Goal: Find specific page/section: Find specific page/section

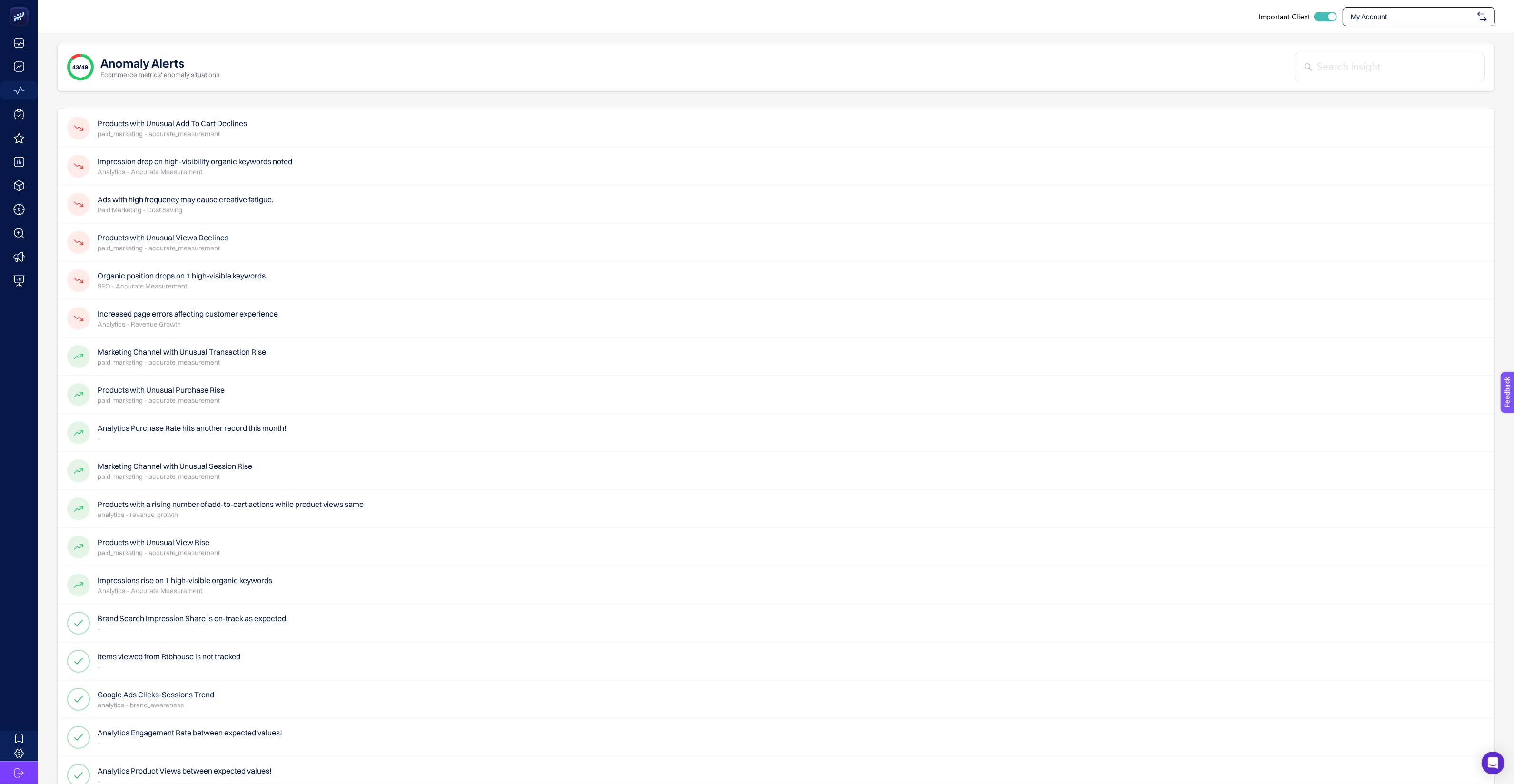
click at [607, 64] on div "43/49 Anomaly Alerts Ecommerce metrics' anomaly situations" at bounding box center [776, 67] width 1438 height 49
checkbox input "true"
click at [1423, 12] on span "My Account" at bounding box center [1412, 16] width 123 height 9
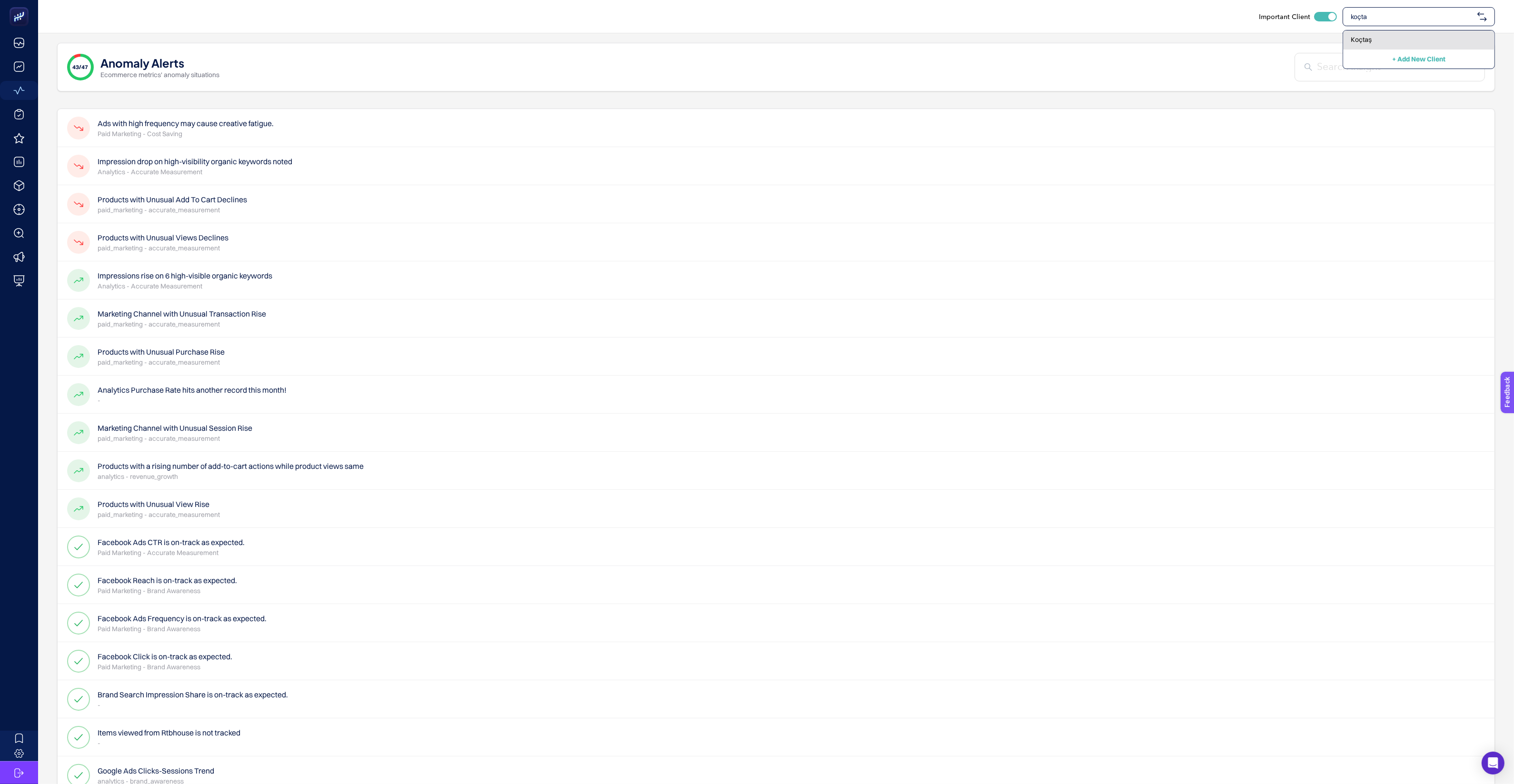
type input "koçta"
click at [1425, 39] on div "Koçtaş" at bounding box center [1419, 40] width 152 height 19
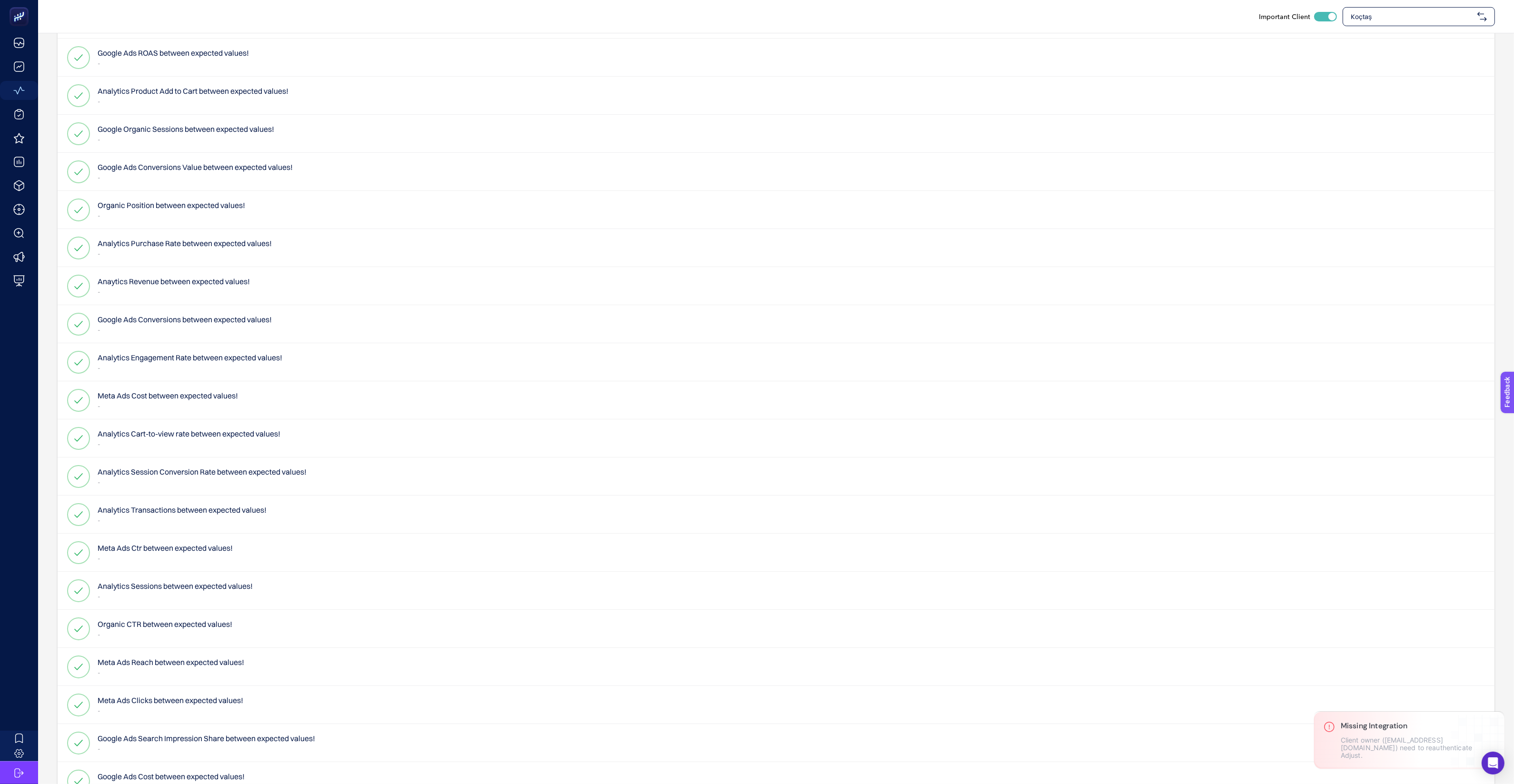
scroll to position [786, 0]
